Goal: Task Accomplishment & Management: Manage account settings

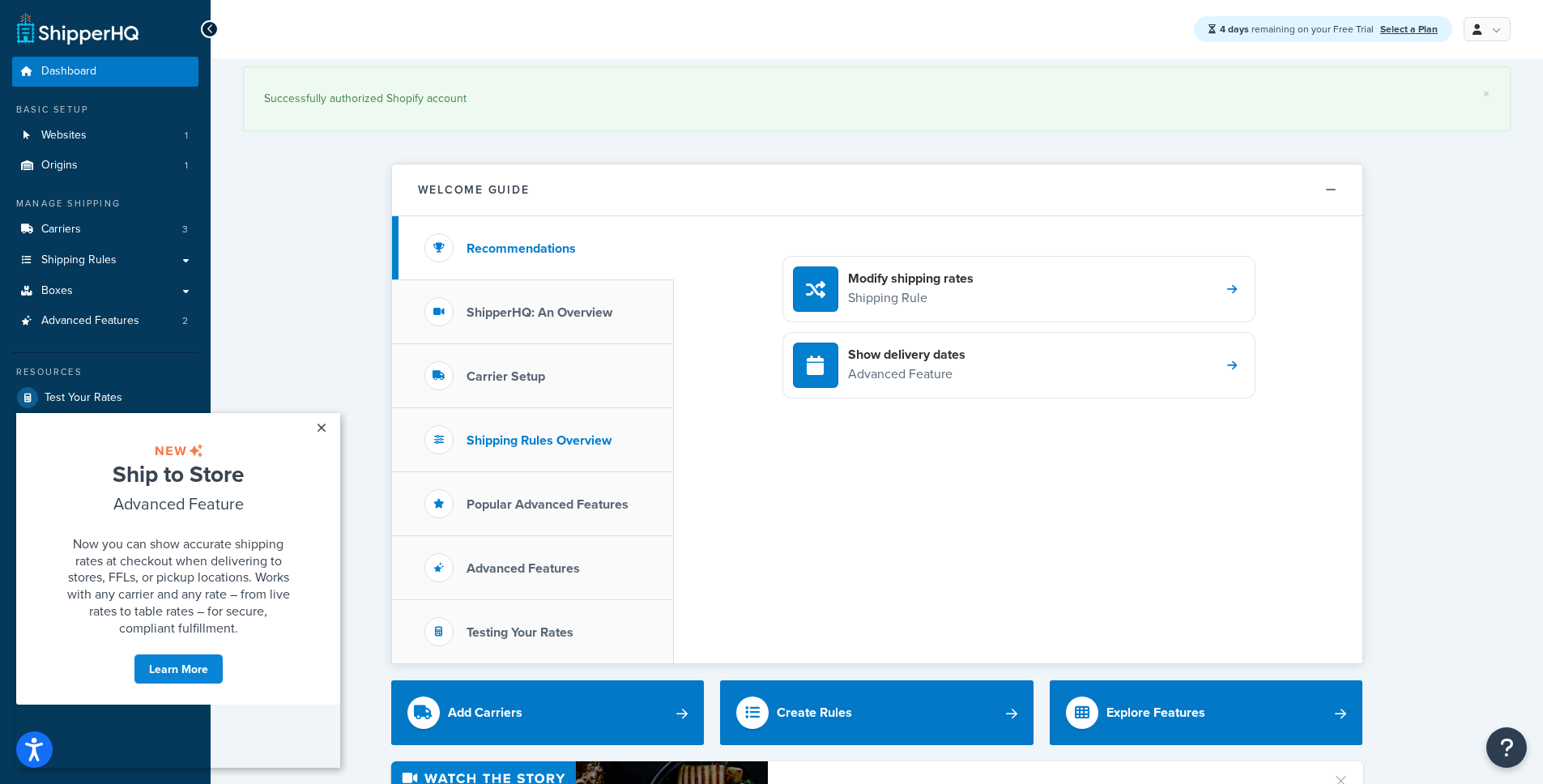
click at [556, 443] on h3 "Shipping Rules Overview" at bounding box center [539, 440] width 145 height 15
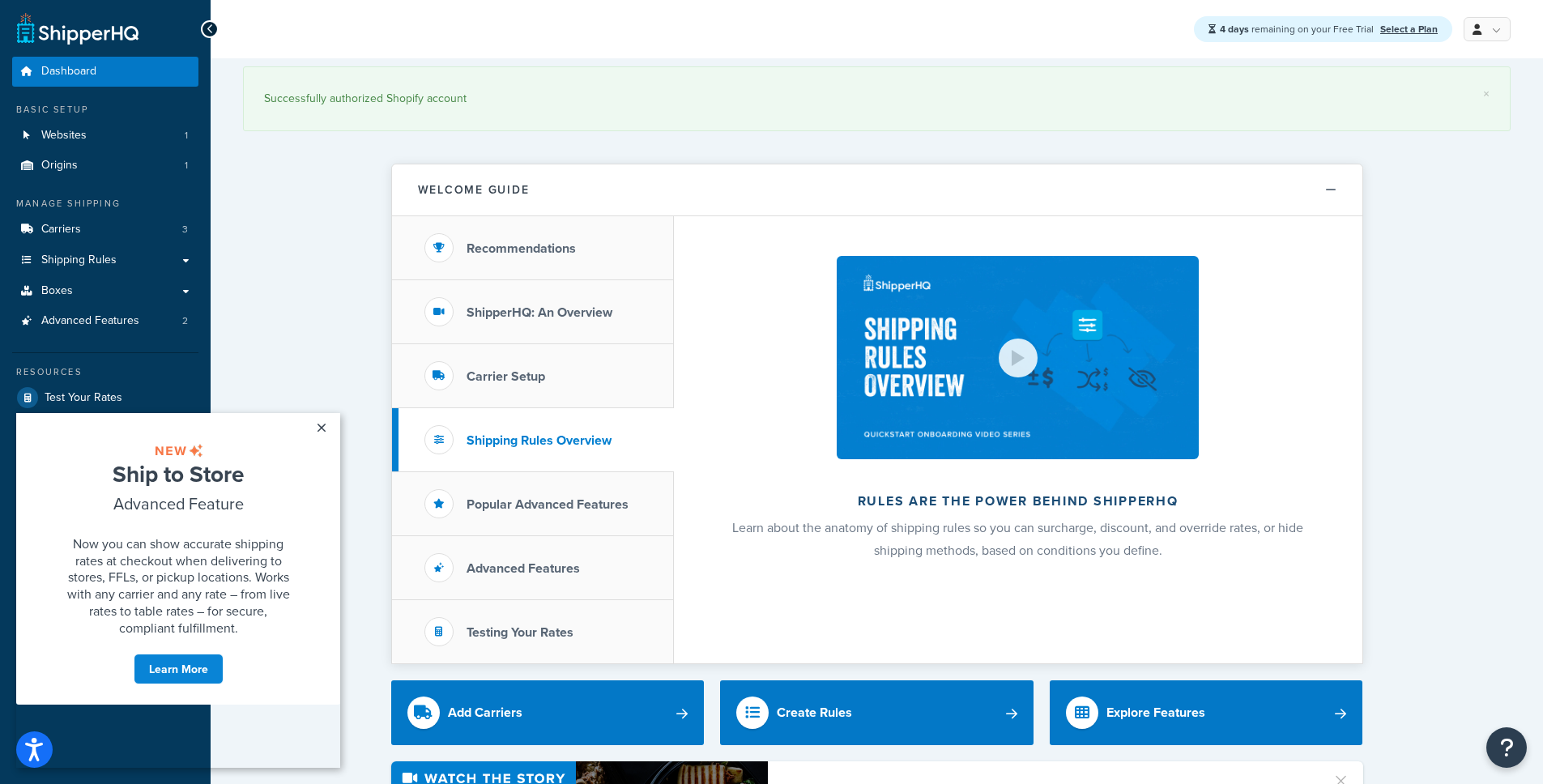
scroll to position [281, 0]
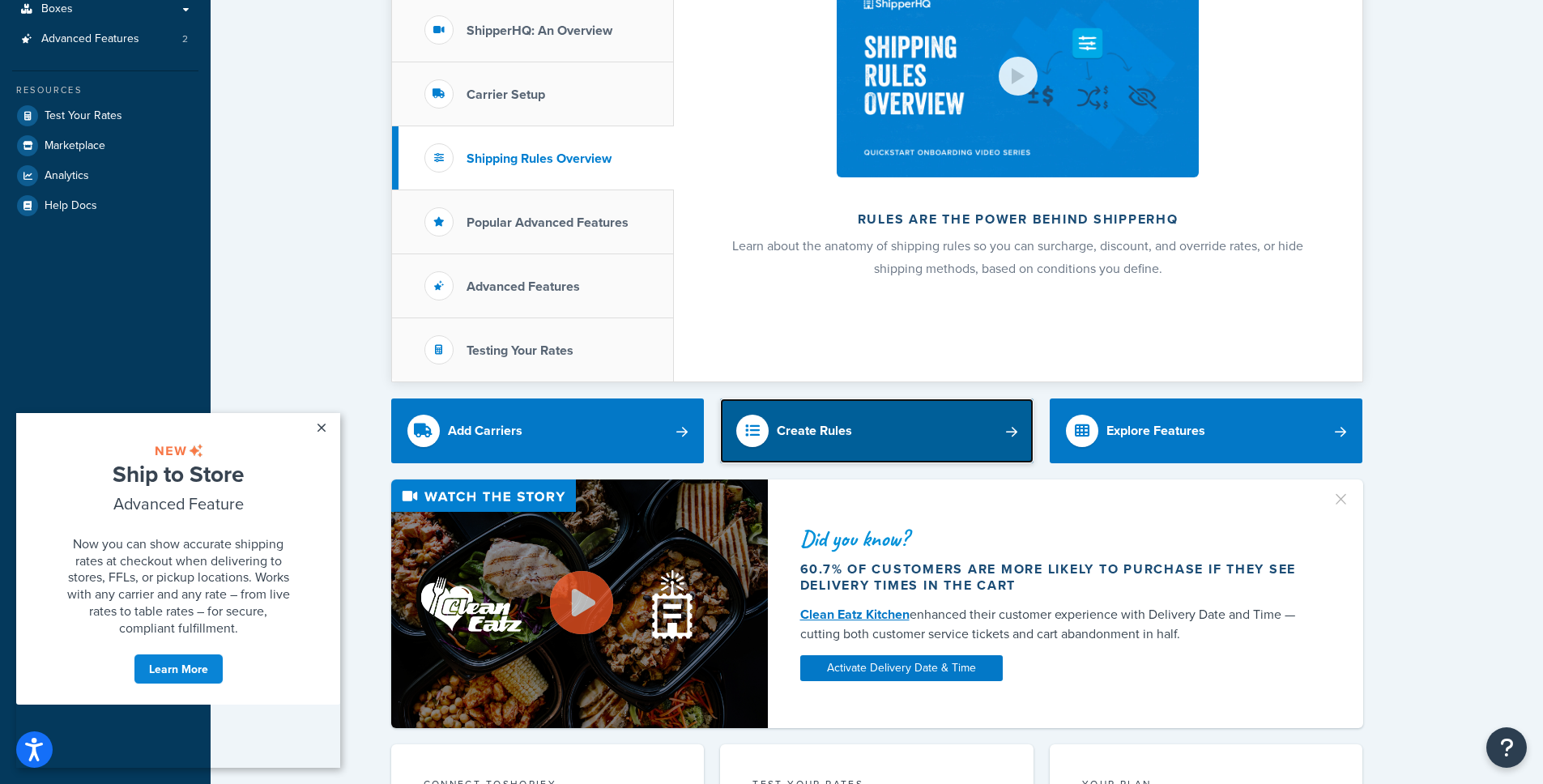
click at [903, 430] on link "Create Rules" at bounding box center [876, 430] width 314 height 65
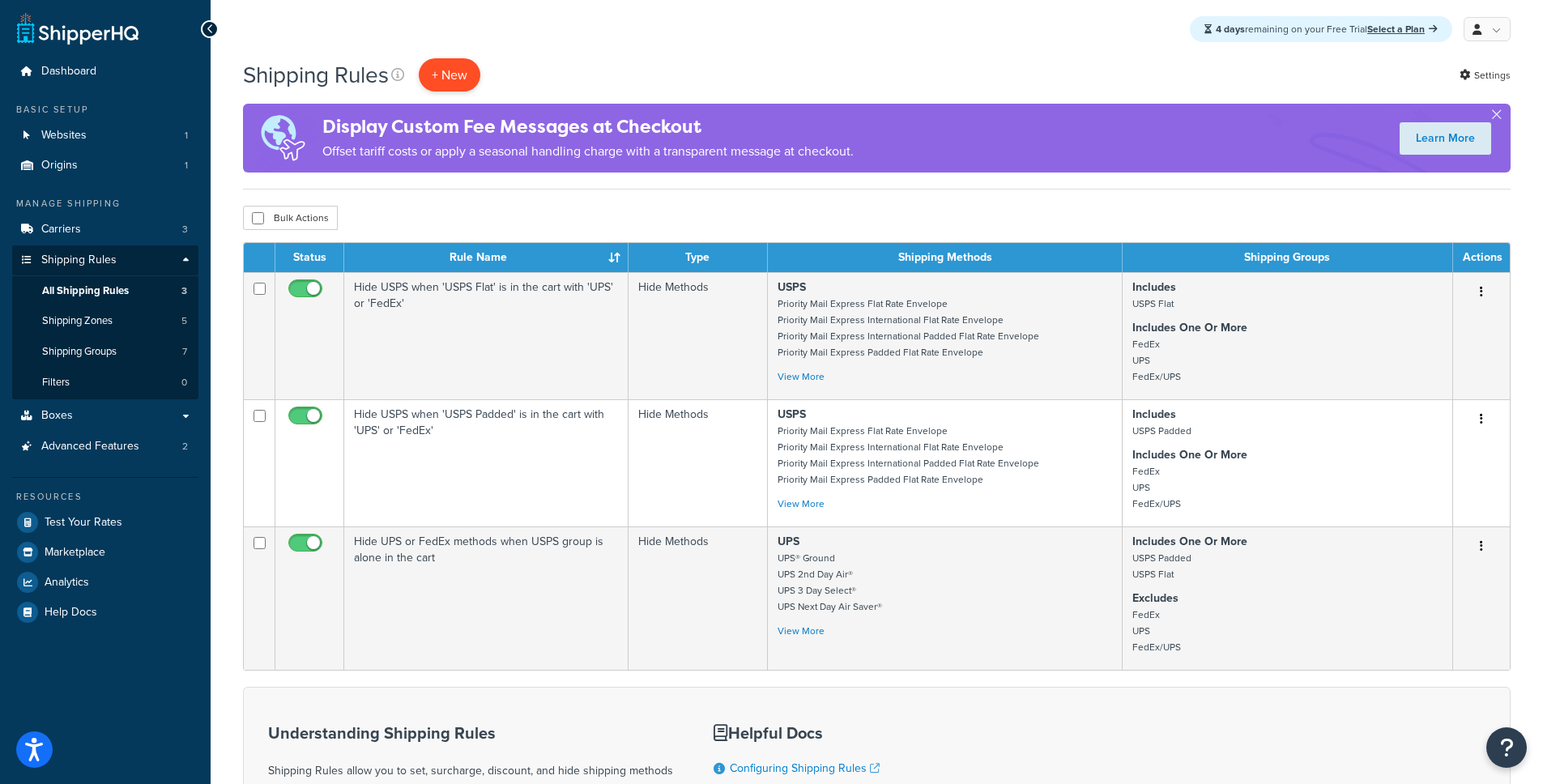
click at [446, 69] on p "+ New" at bounding box center [449, 75] width 62 height 33
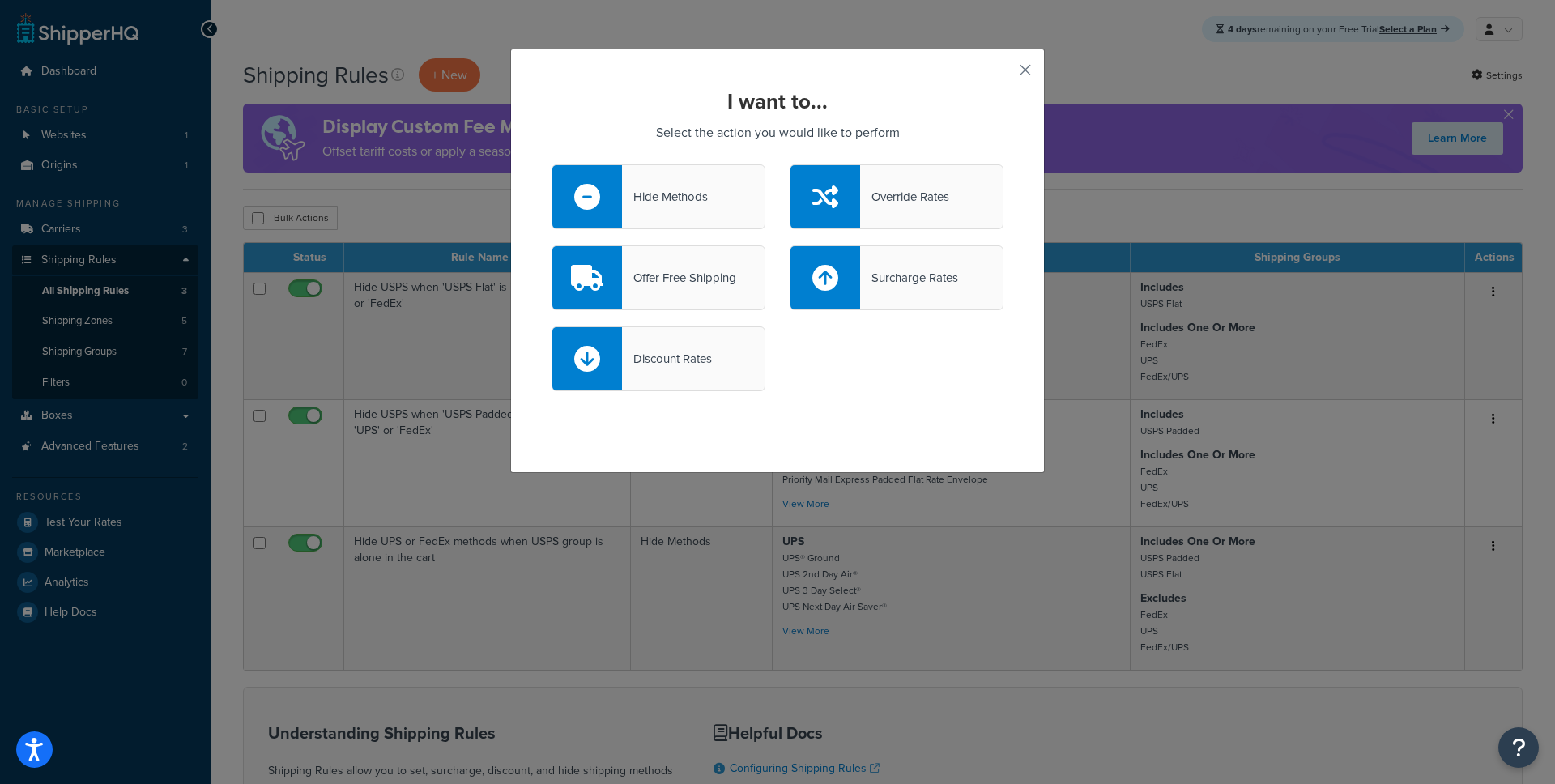
click at [1012, 64] on div "I want to... Select the action you would like to perform Hide Methods Override …" at bounding box center [777, 261] width 534 height 424
click at [1003, 74] on button "button" at bounding box center [1001, 76] width 4 height 4
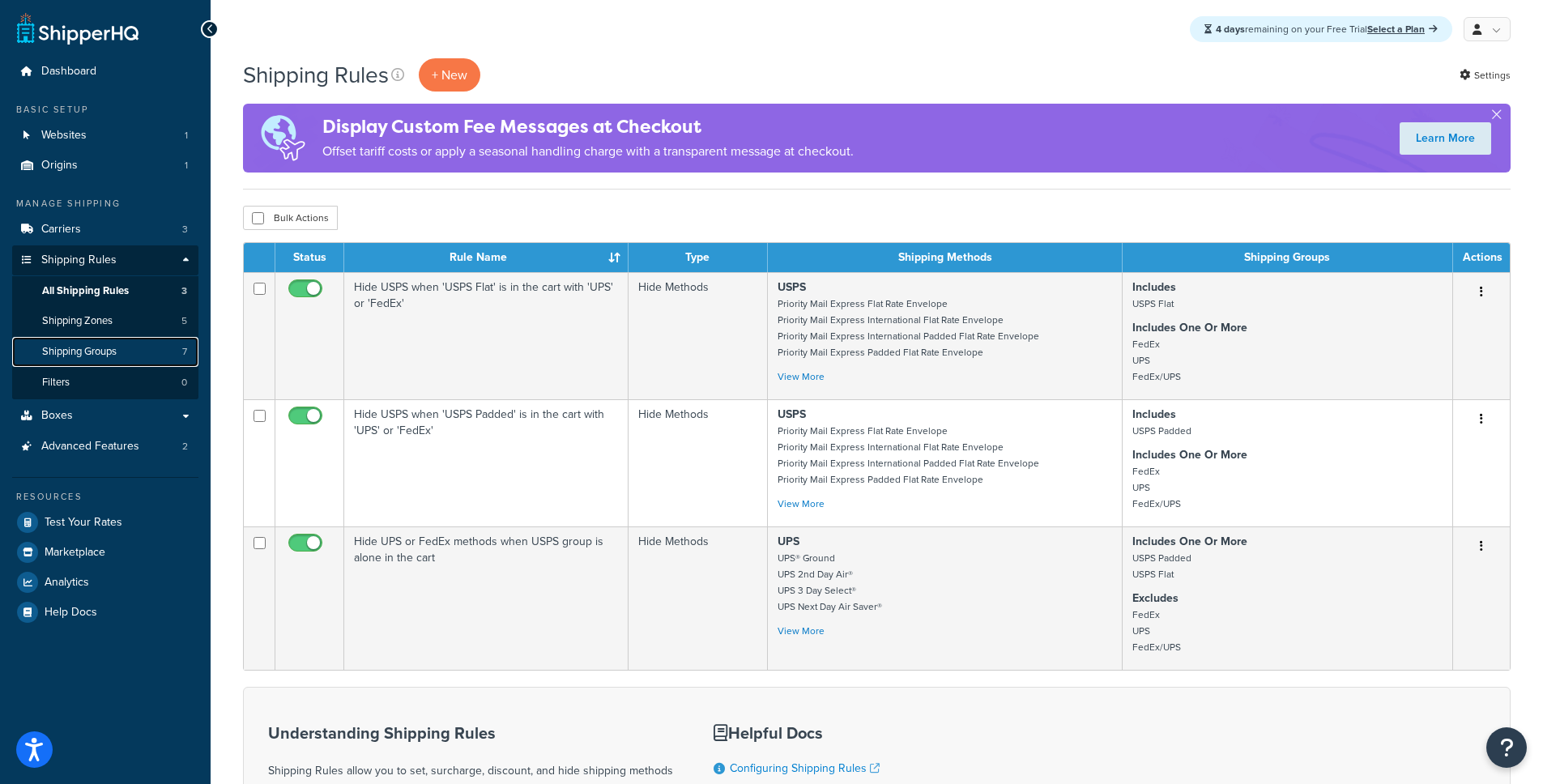
click at [127, 356] on link "Shipping Groups 7" at bounding box center [105, 351] width 186 height 30
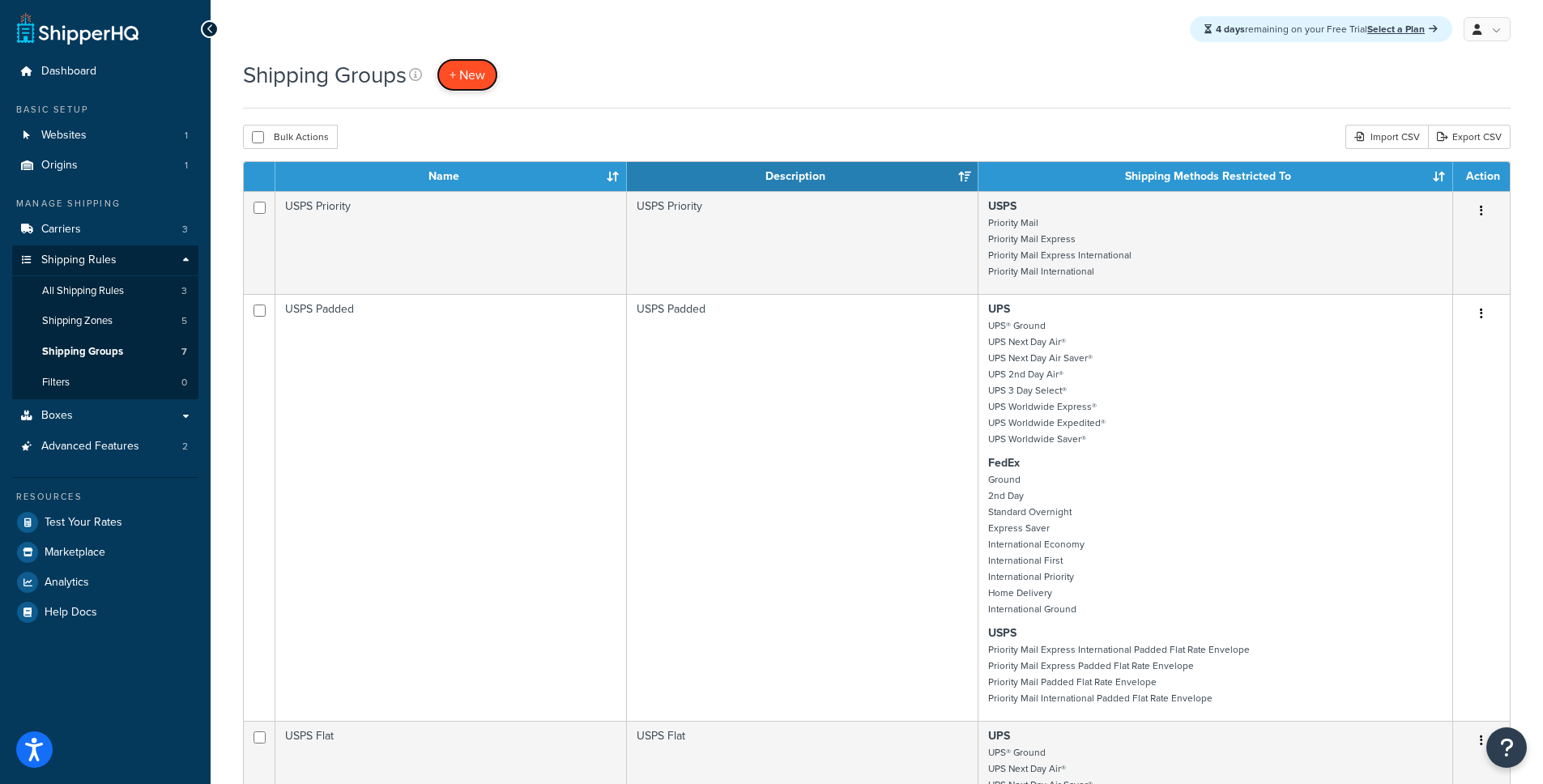
click at [485, 82] on span "+ New" at bounding box center [467, 75] width 35 height 19
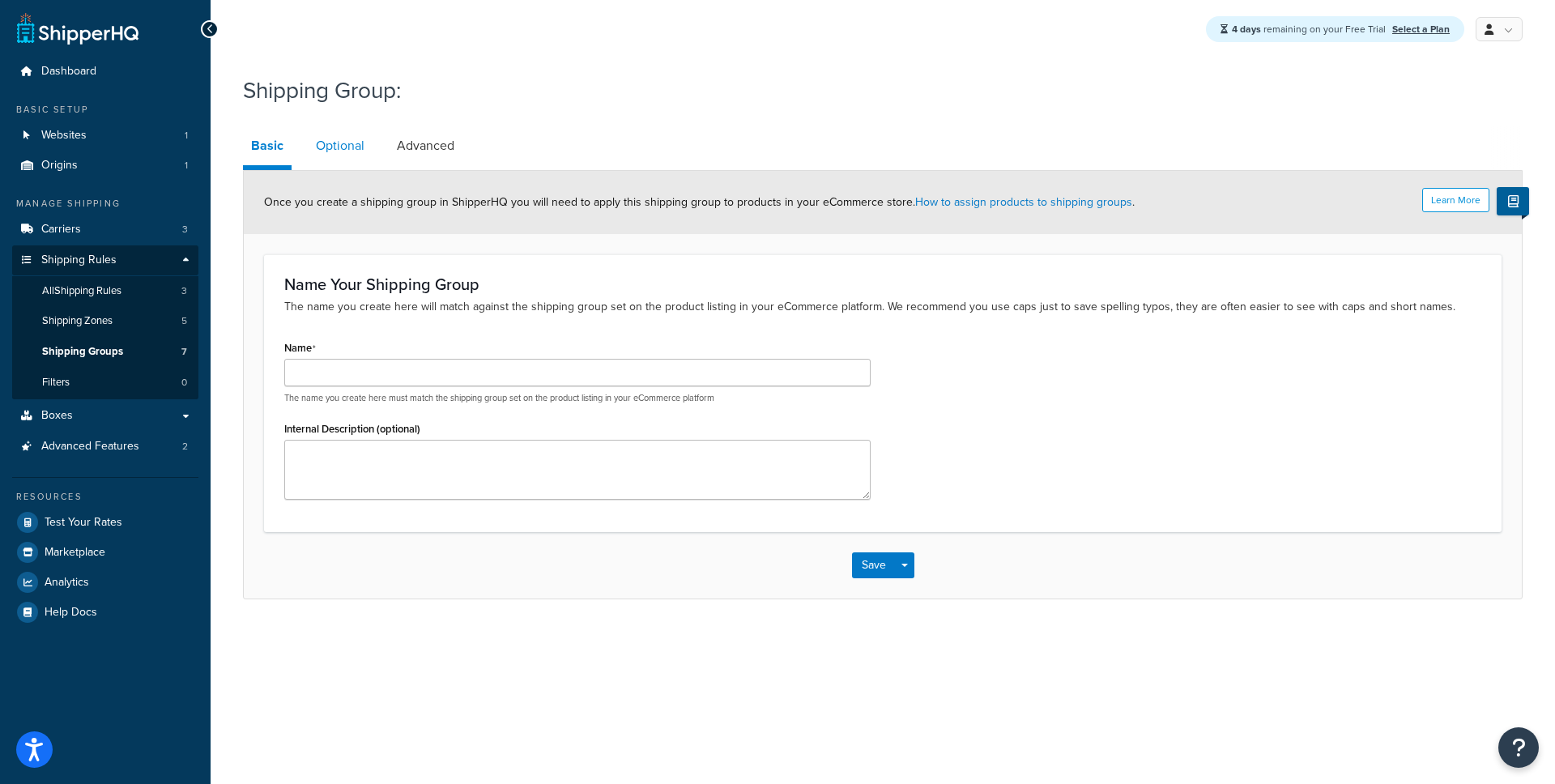
click at [368, 147] on link "Optional" at bounding box center [340, 146] width 65 height 39
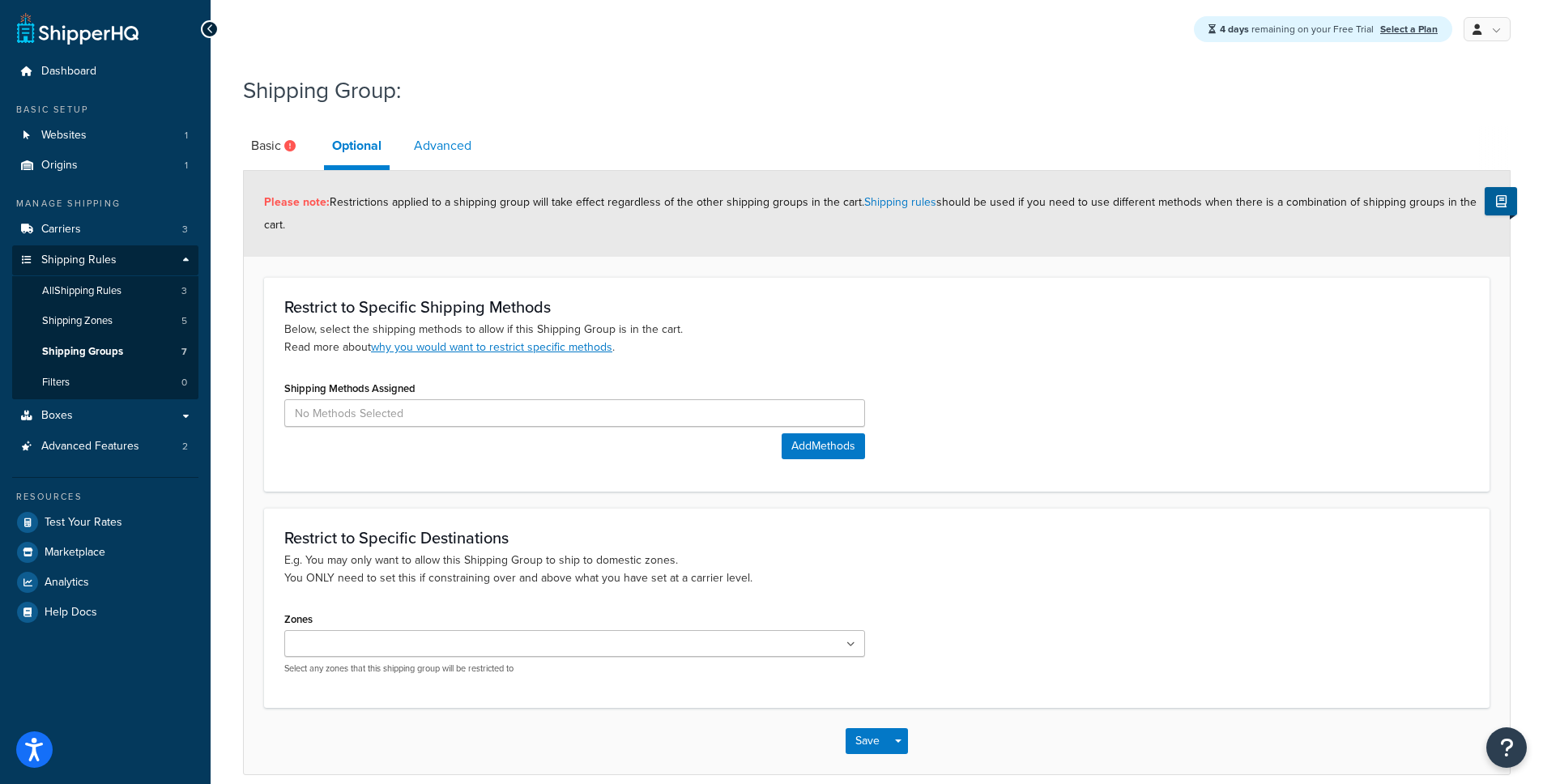
click at [430, 148] on link "Advanced" at bounding box center [443, 146] width 74 height 39
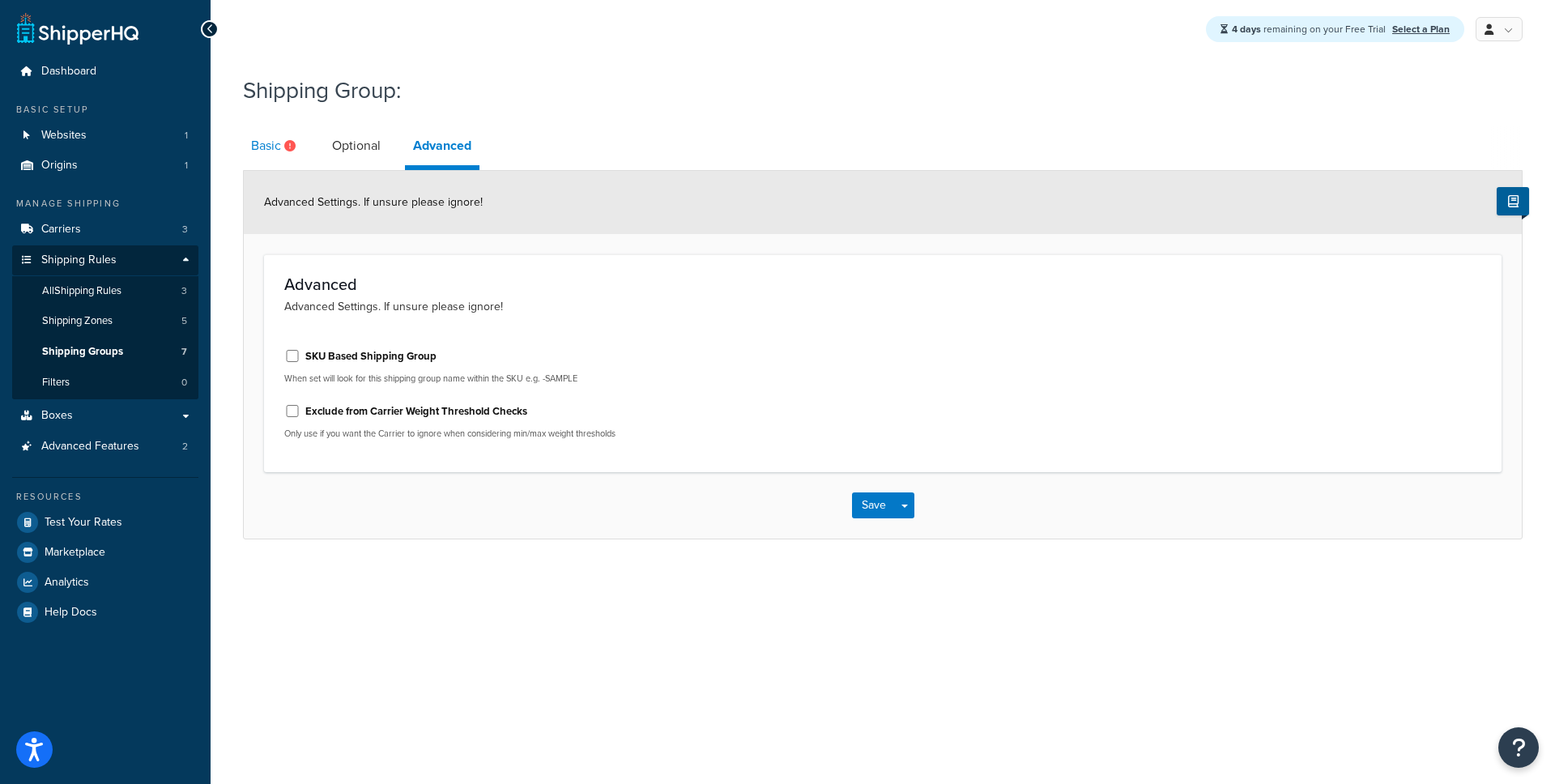
click at [263, 141] on link "Basic" at bounding box center [275, 146] width 65 height 39
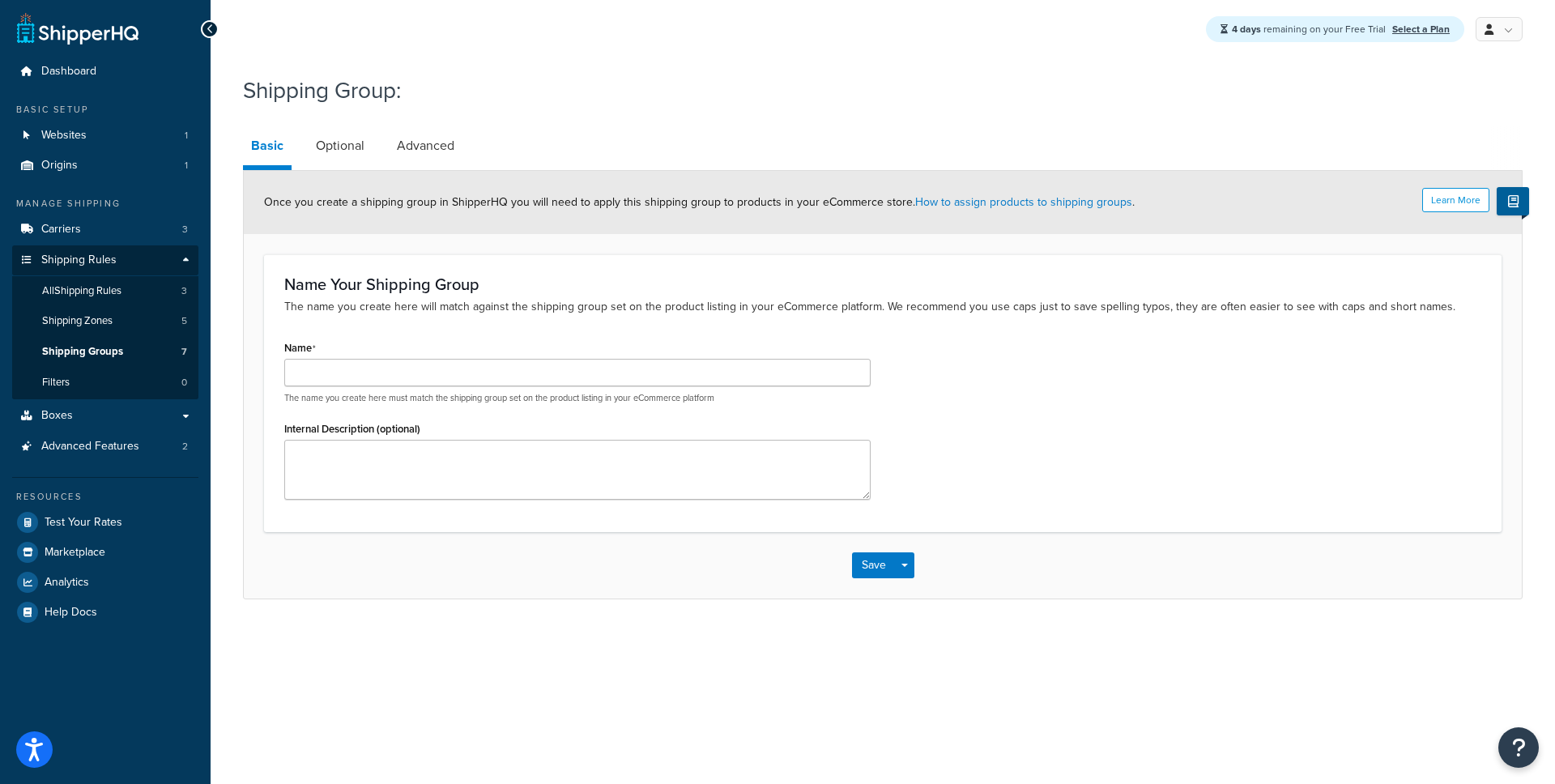
click at [213, 26] on icon at bounding box center [210, 30] width 7 height 12
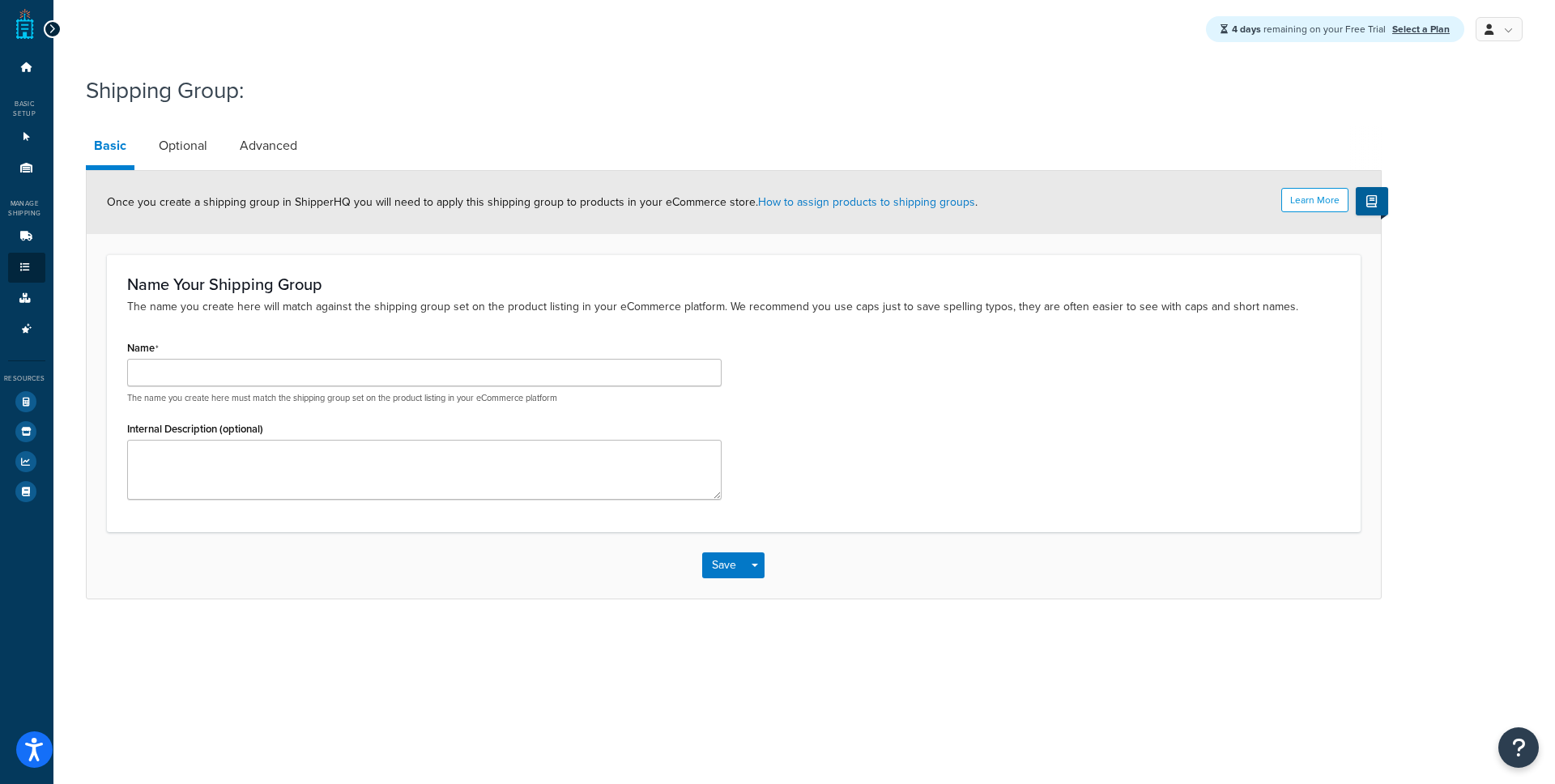
click at [54, 22] on div at bounding box center [53, 30] width 18 height 18
click at [56, 26] on div at bounding box center [53, 30] width 18 height 18
click at [49, 30] on icon at bounding box center [52, 30] width 7 height 12
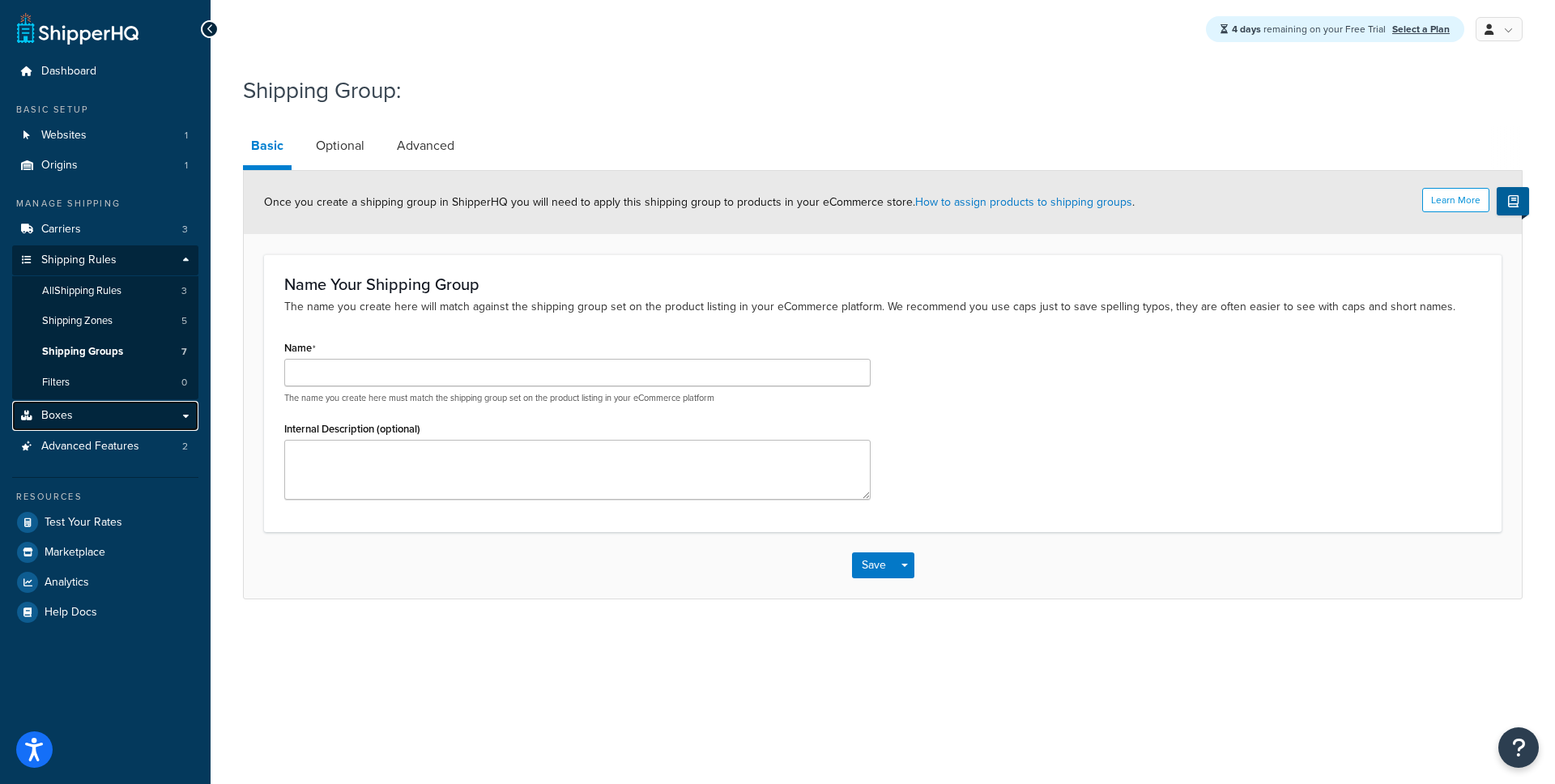
click at [144, 419] on link "Boxes" at bounding box center [105, 415] width 186 height 30
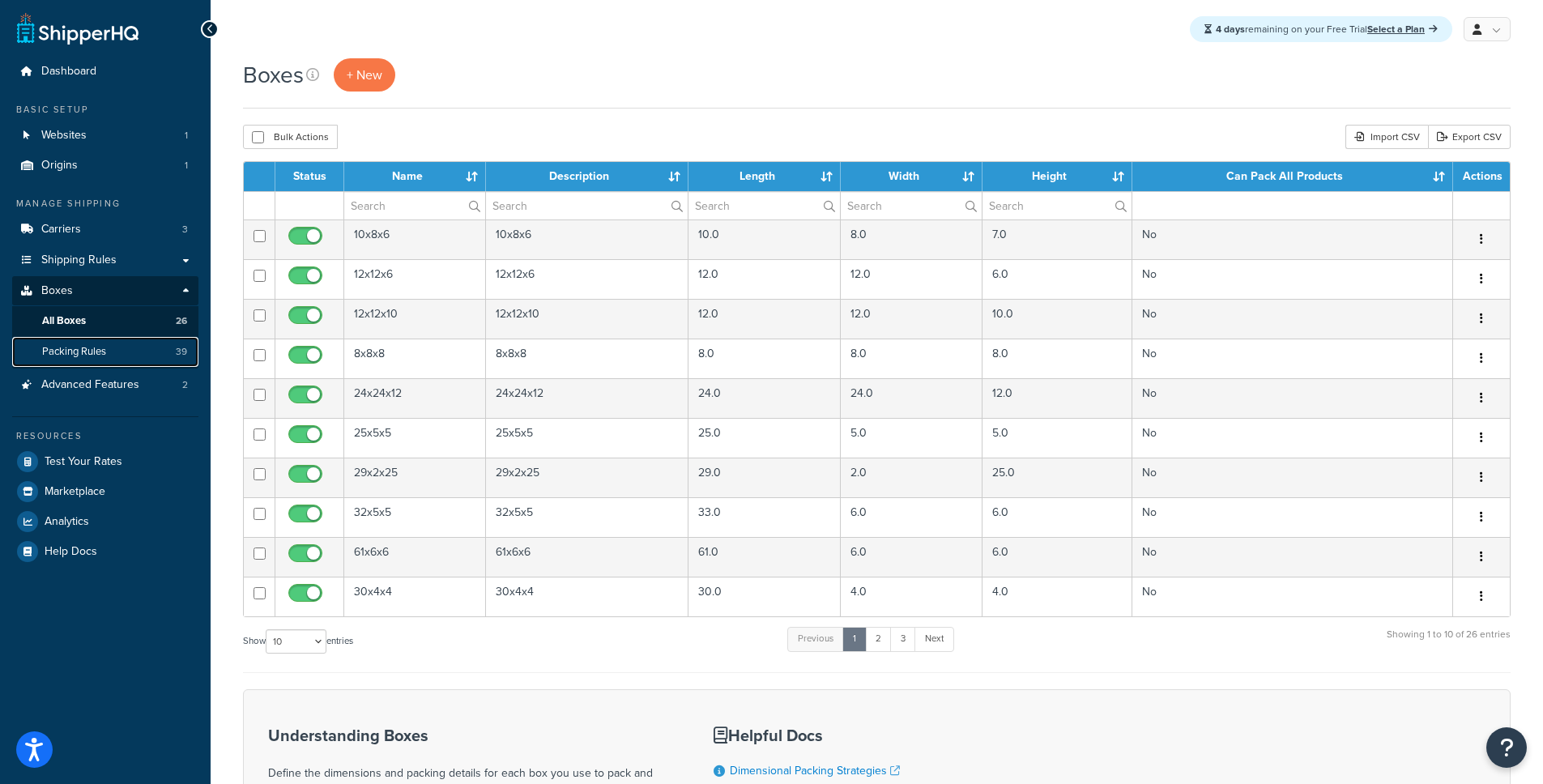
click at [95, 353] on span "Packing Rules" at bounding box center [74, 351] width 64 height 14
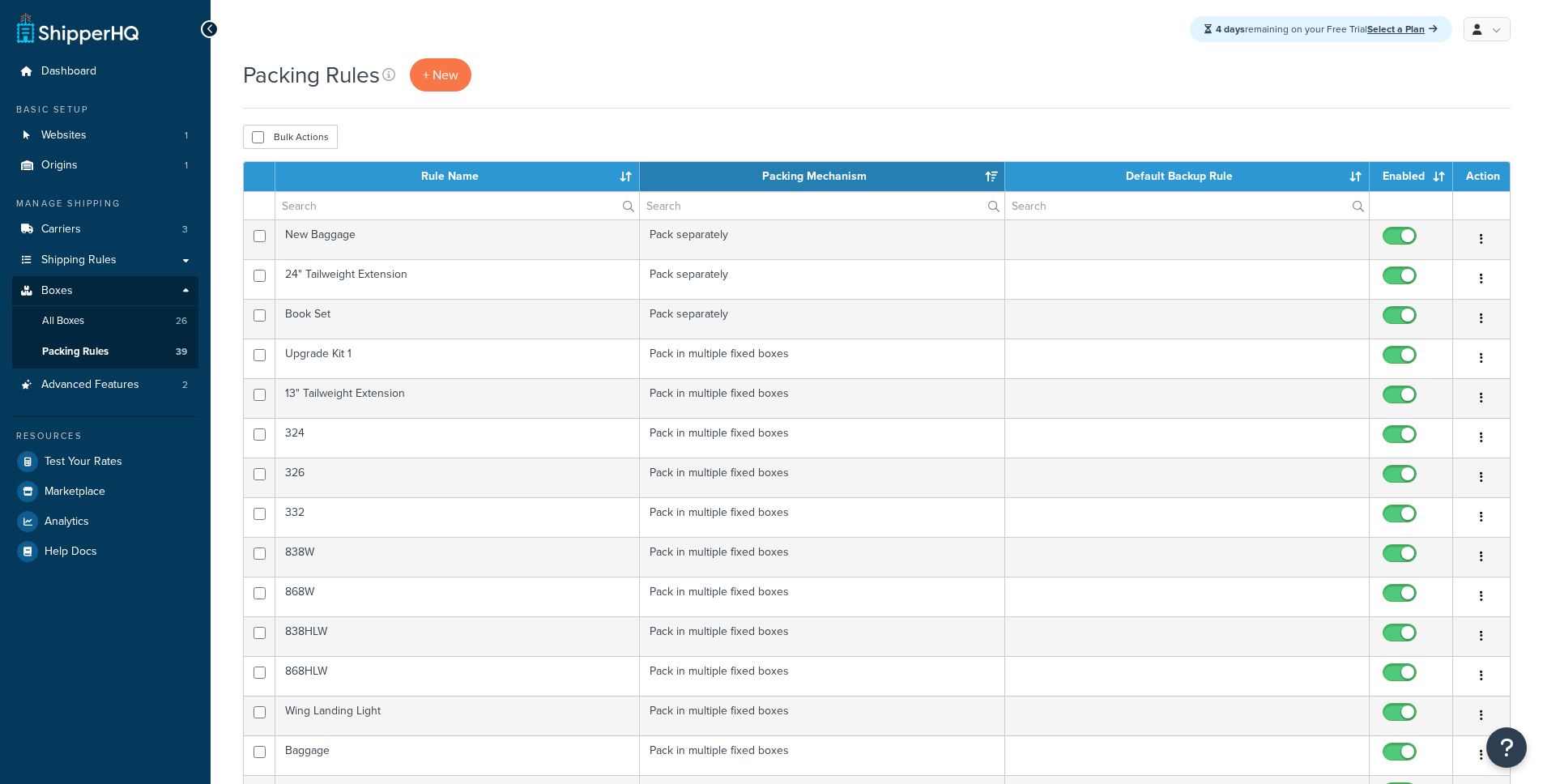
select select "15"
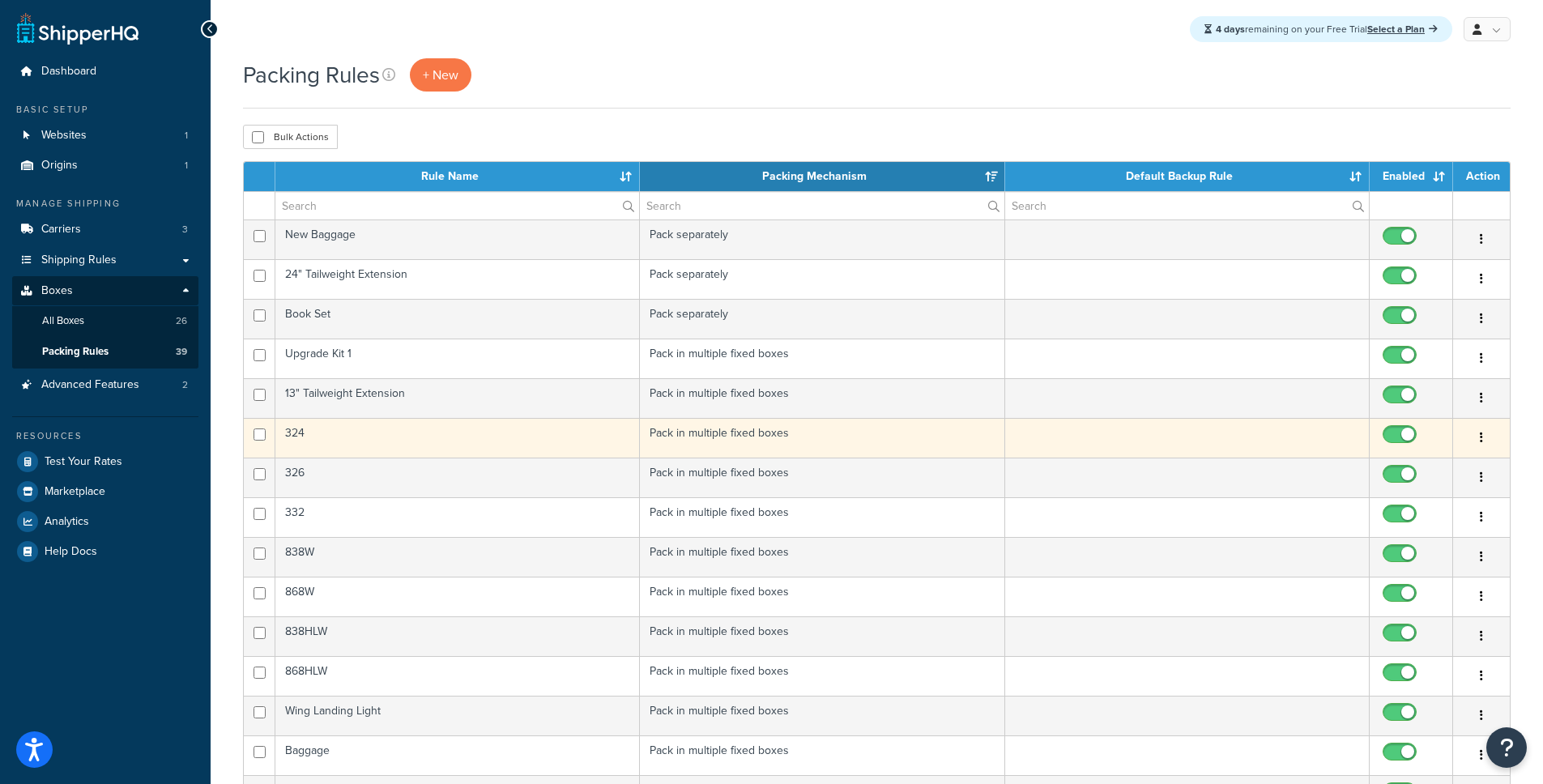
click at [303, 437] on td "324" at bounding box center [458, 438] width 365 height 39
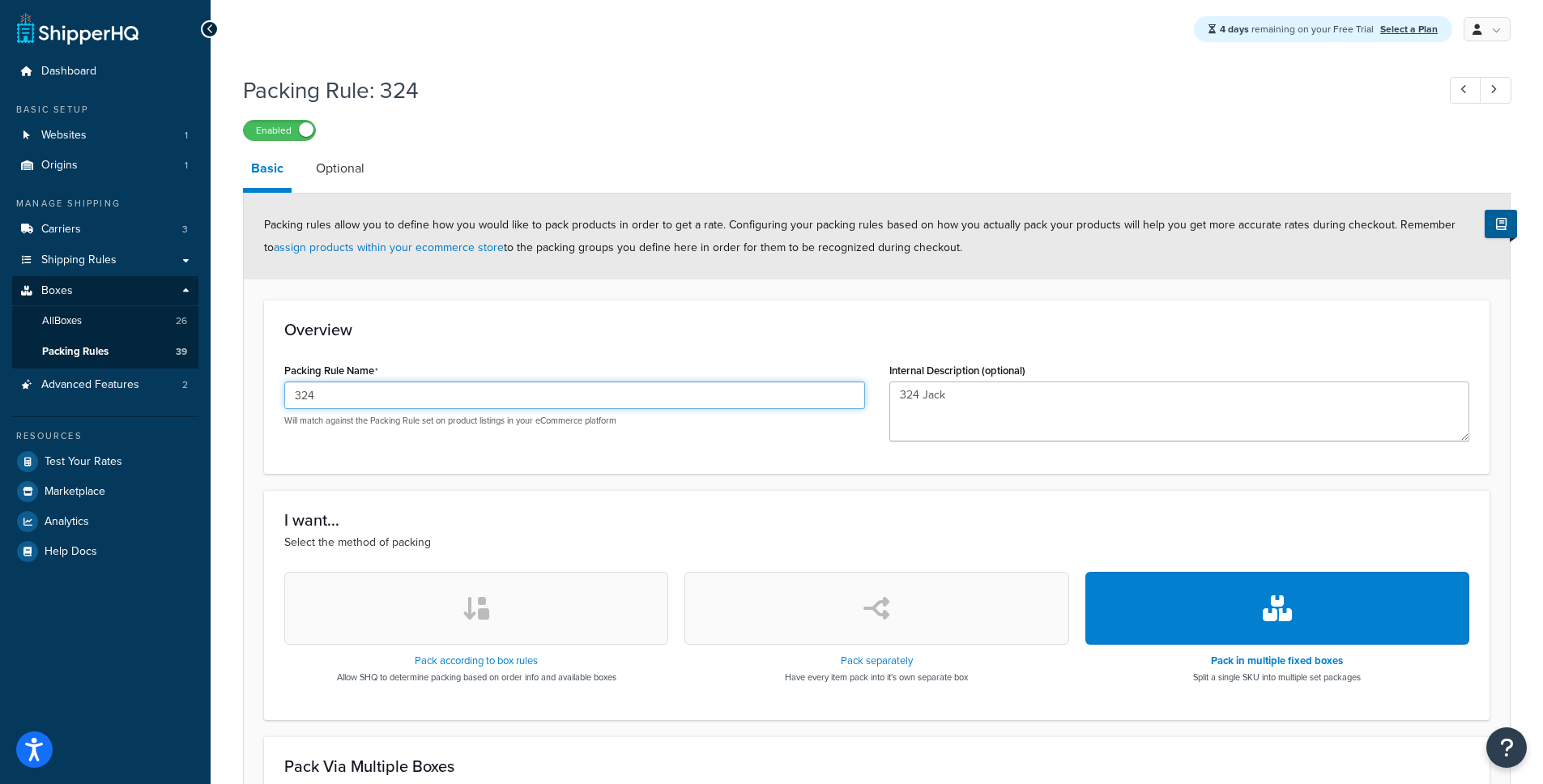
click at [320, 395] on input "324" at bounding box center [574, 394] width 581 height 27
click at [211, 27] on icon at bounding box center [210, 30] width 7 height 12
